Goal: Check status: Check status

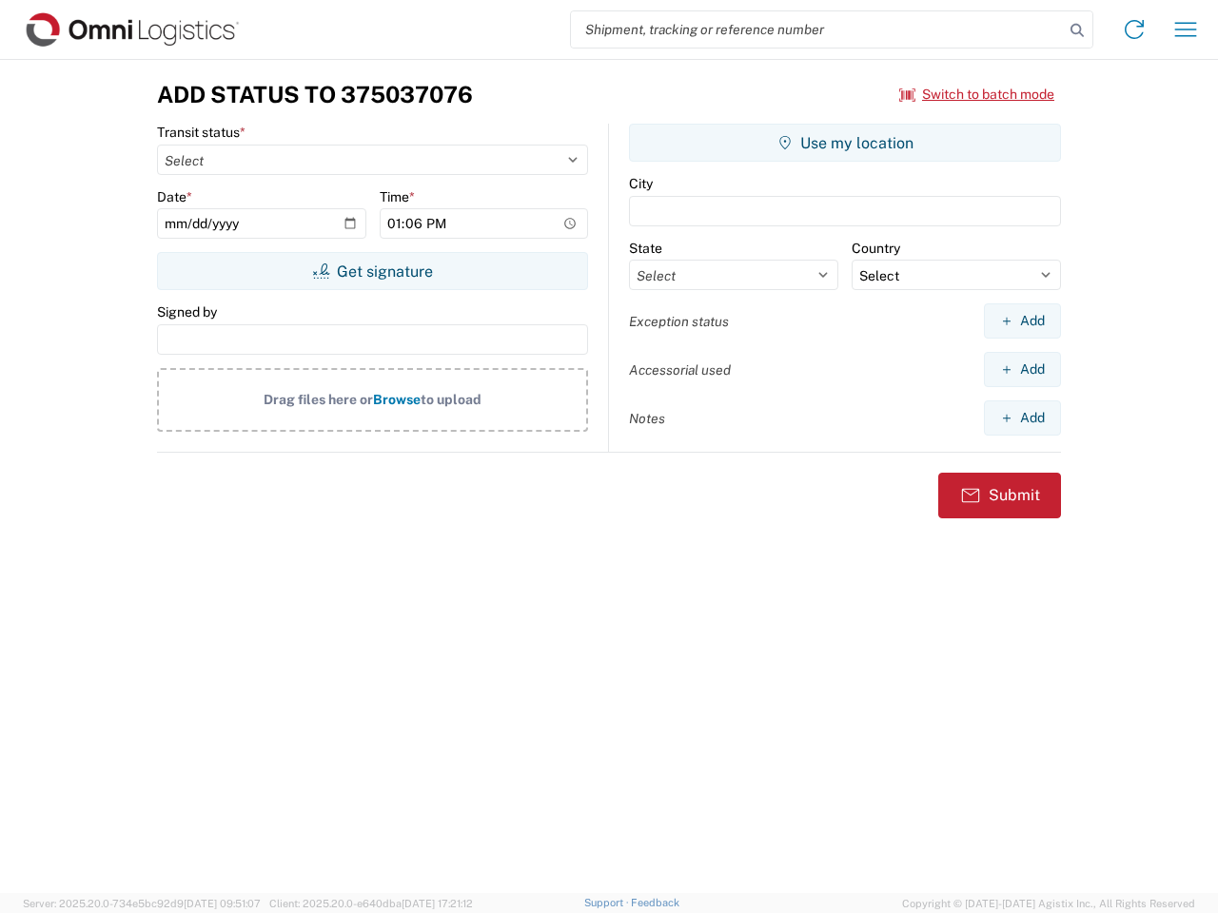
click at [817, 29] on input "search" at bounding box center [817, 29] width 493 height 36
click at [1077, 30] on icon at bounding box center [1077, 30] width 27 height 27
click at [1134, 29] on icon at bounding box center [1134, 29] width 30 height 30
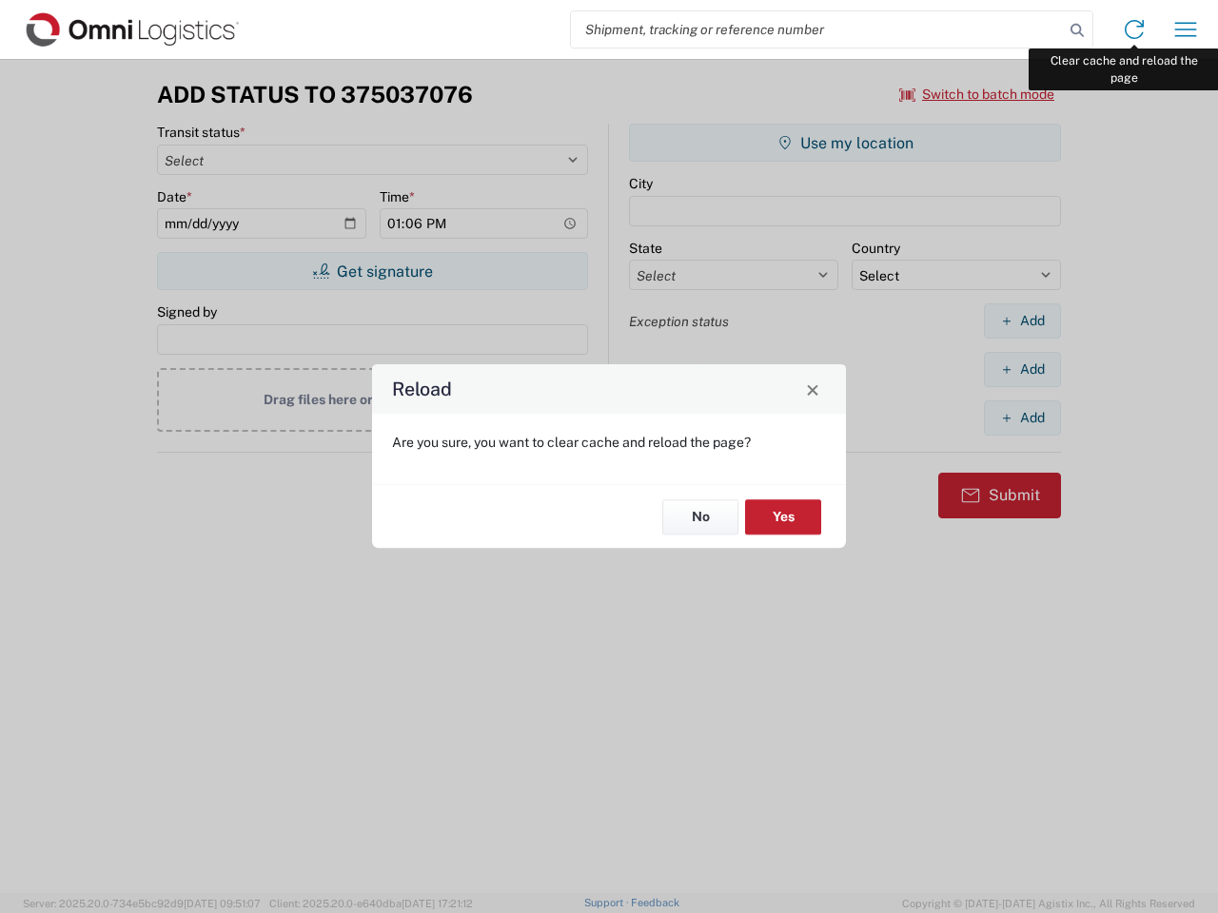
click at [1185, 29] on div "Reload Are you sure, you want to clear cache and reload the page? No Yes" at bounding box center [609, 456] width 1218 height 913
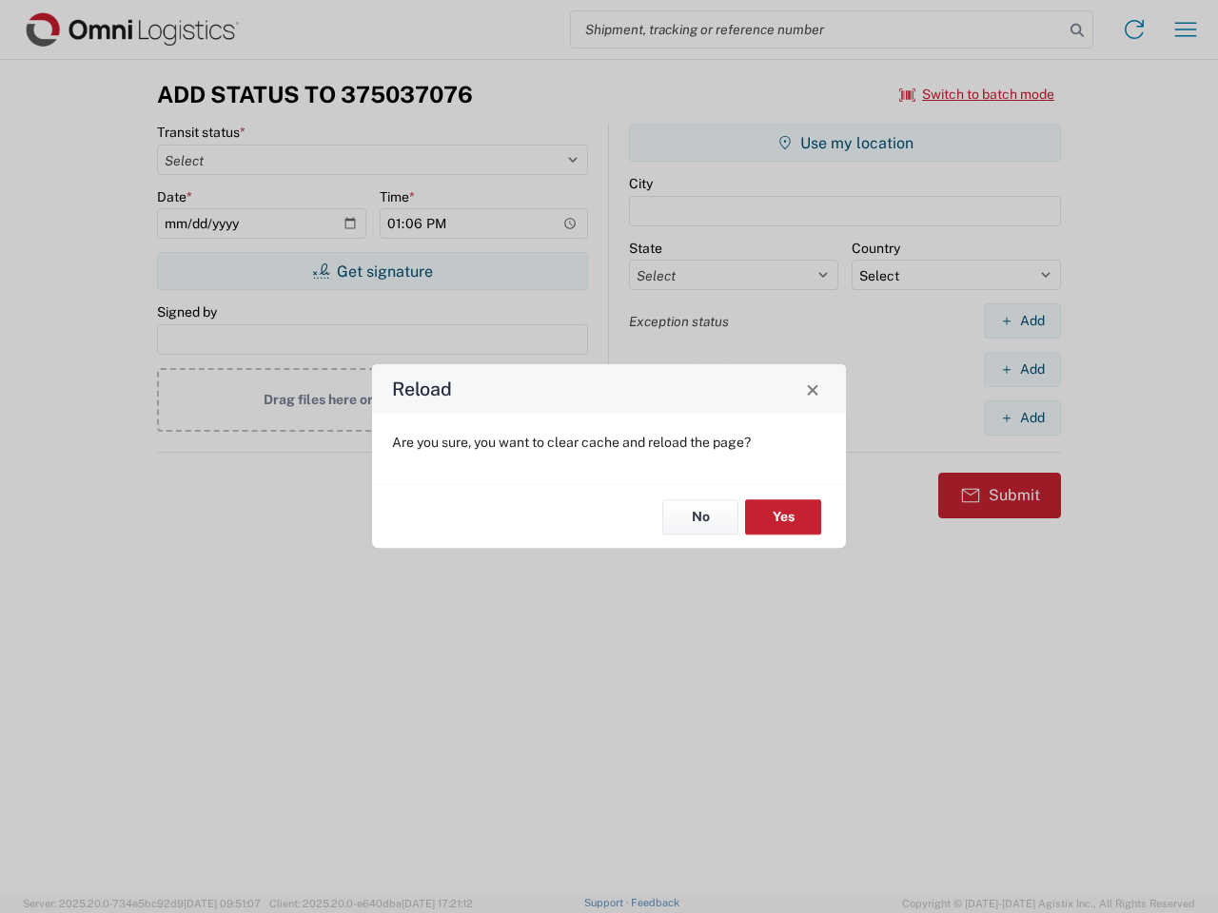
click at [977, 94] on div "Reload Are you sure, you want to clear cache and reload the page? No Yes" at bounding box center [609, 456] width 1218 height 913
click at [372, 271] on div "Reload Are you sure, you want to clear cache and reload the page? No Yes" at bounding box center [609, 456] width 1218 height 913
click at [845, 143] on div "Reload Are you sure, you want to clear cache and reload the page? No Yes" at bounding box center [609, 456] width 1218 height 913
click at [1022, 321] on div "Reload Are you sure, you want to clear cache and reload the page? No Yes" at bounding box center [609, 456] width 1218 height 913
click at [1022, 369] on div "Reload Are you sure, you want to clear cache and reload the page? No Yes" at bounding box center [609, 456] width 1218 height 913
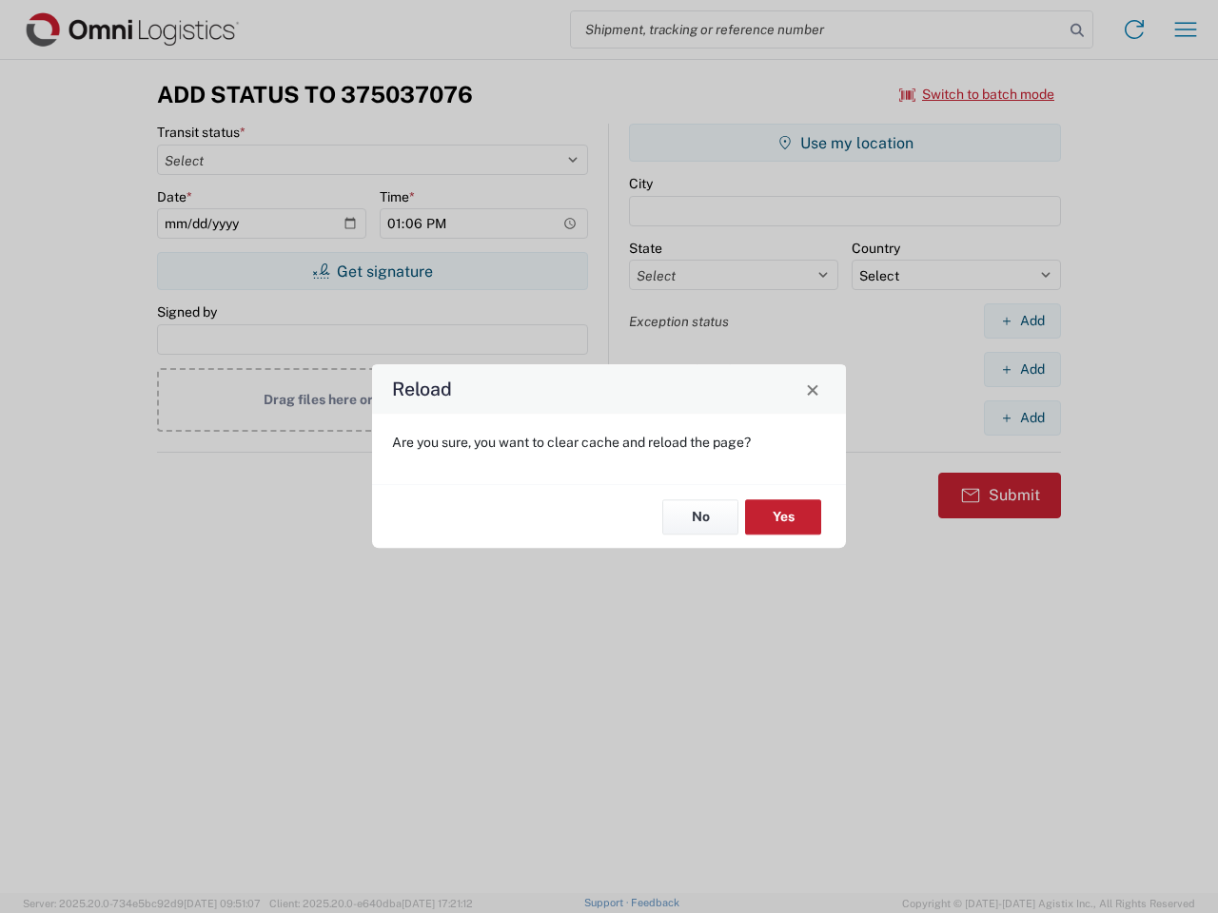
click at [1022, 418] on div "Reload Are you sure, you want to clear cache and reload the page? No Yes" at bounding box center [609, 456] width 1218 height 913
